Goal: Check status: Check status

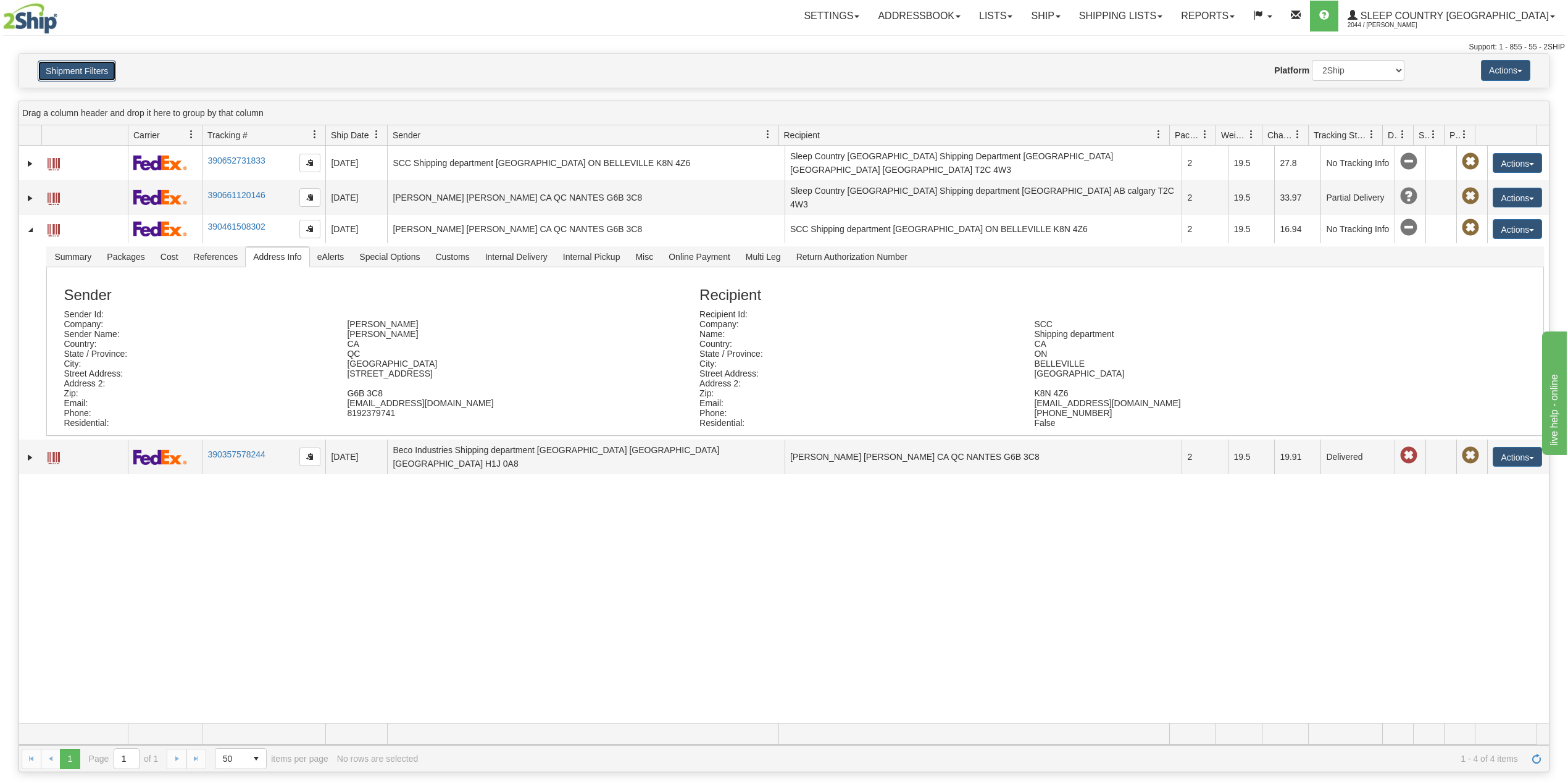
click at [110, 72] on button "Shipment Filters" at bounding box center [77, 71] width 79 height 21
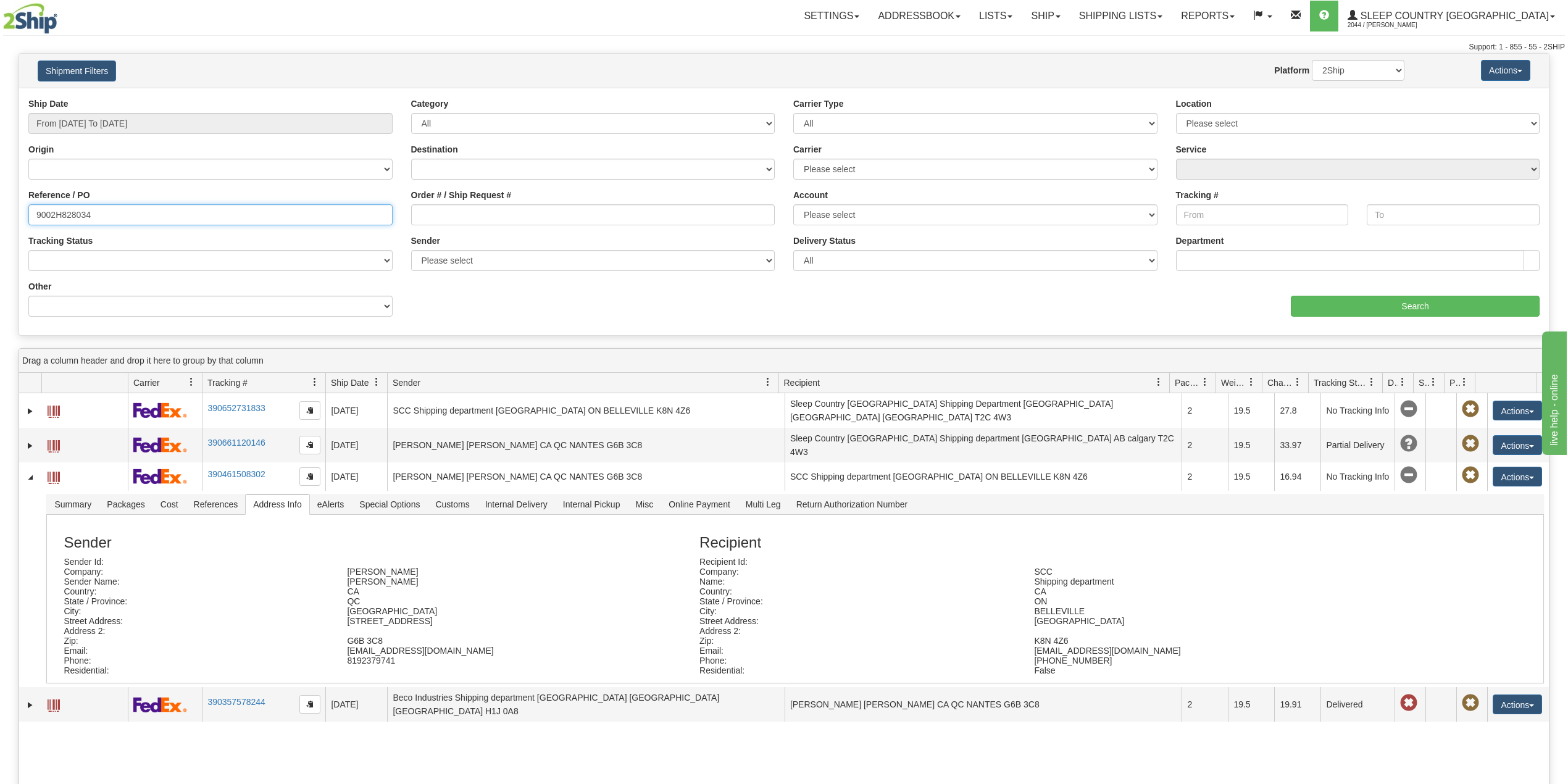
click at [93, 213] on input "9002H828034" at bounding box center [210, 215] width 364 height 21
click at [79, 214] on input "9002H828034" at bounding box center [210, 215] width 364 height 21
click at [80, 214] on input "9002H828034" at bounding box center [210, 215] width 364 height 21
click at [81, 214] on input "9002H828034" at bounding box center [210, 215] width 364 height 21
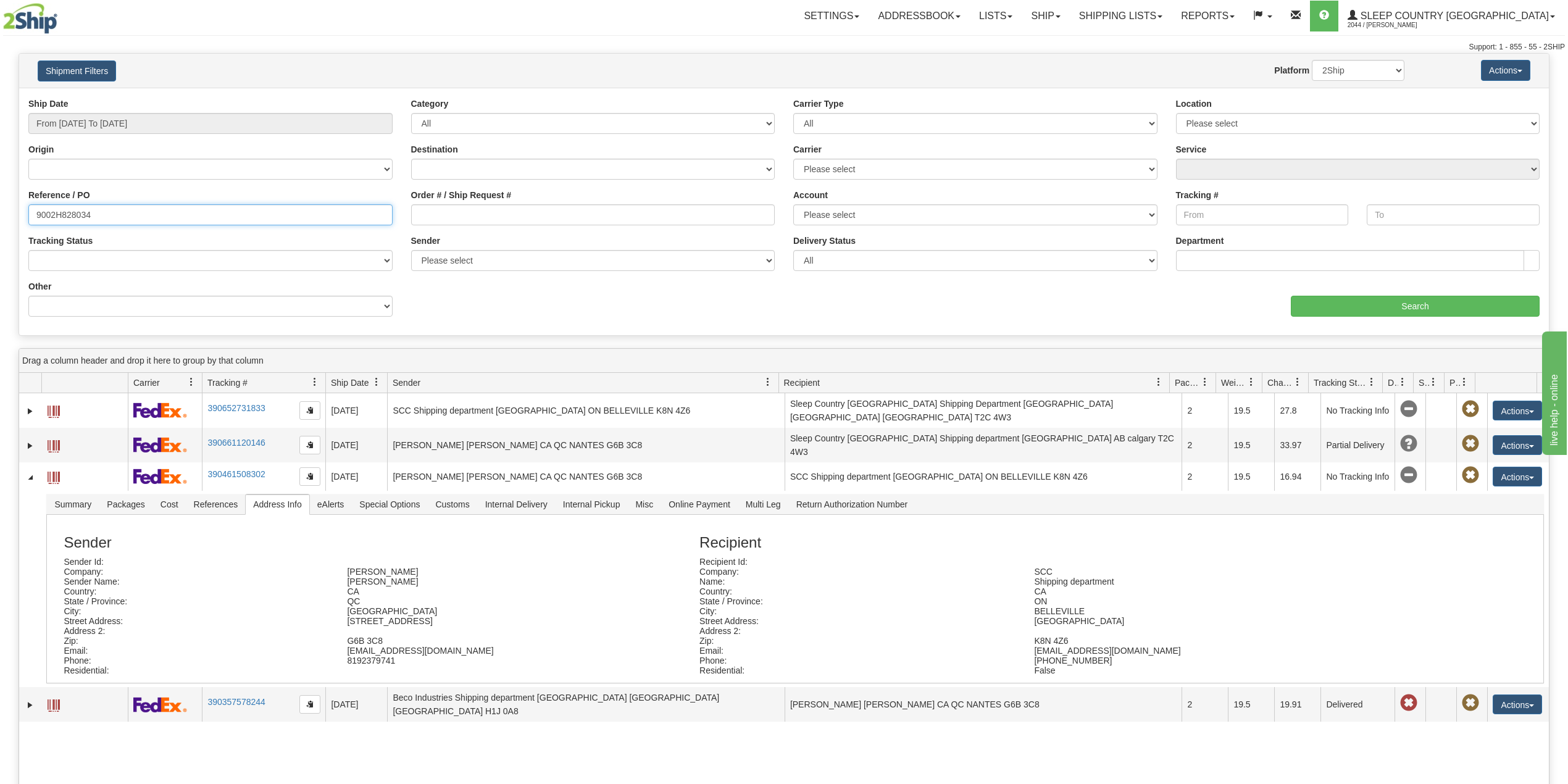
paste input "0H886899"
type input "9000H886899"
click at [1339, 302] on input "Search" at bounding box center [1415, 306] width 249 height 21
